Goal: Task Accomplishment & Management: Use online tool/utility

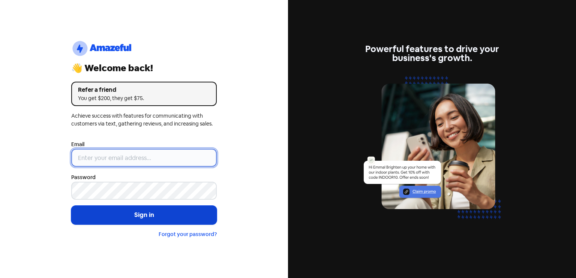
type input "[EMAIL_ADDRESS][DOMAIN_NAME]"
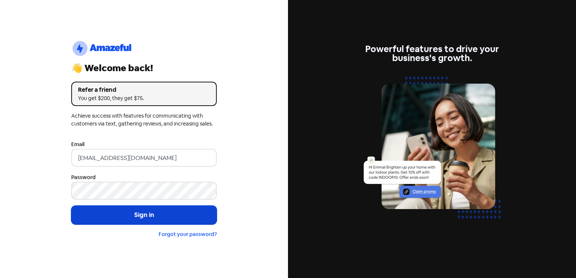
click at [123, 214] on button "Sign in" at bounding box center [144, 215] width 146 height 19
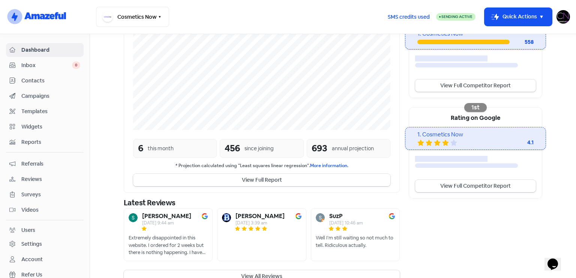
scroll to position [180, 0]
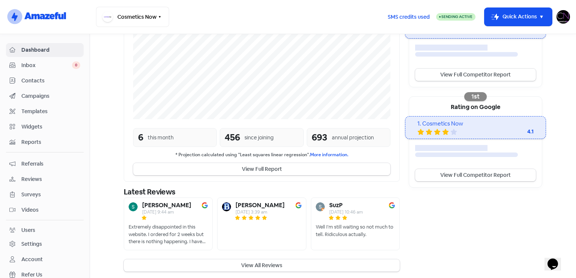
click at [59, 179] on span "Reviews" at bounding box center [50, 180] width 59 height 8
